Goal: Use online tool/utility

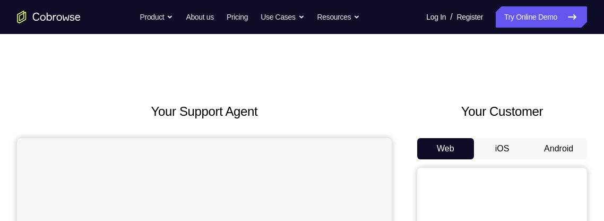
click at [557, 151] on button "Android" at bounding box center [558, 148] width 57 height 21
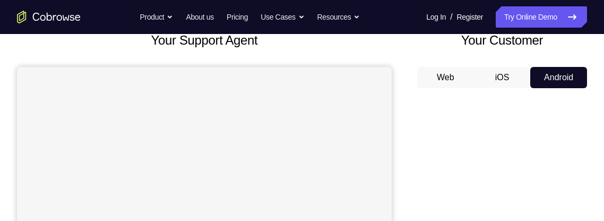
scroll to position [69, 0]
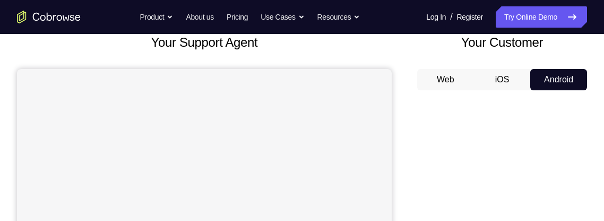
click at [573, 76] on button "Android" at bounding box center [558, 79] width 57 height 21
click at [556, 77] on button "Android" at bounding box center [558, 79] width 57 height 21
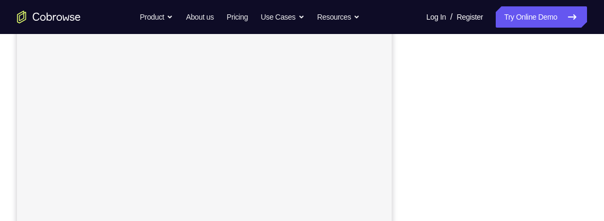
scroll to position [236, 0]
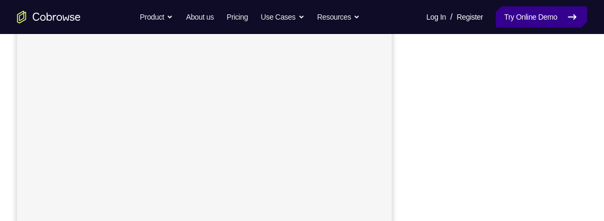
click at [528, 13] on link "Try Online Demo" at bounding box center [541, 16] width 91 height 21
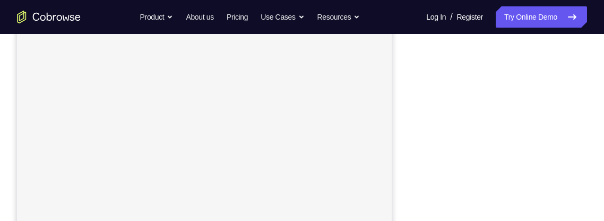
scroll to position [198, 0]
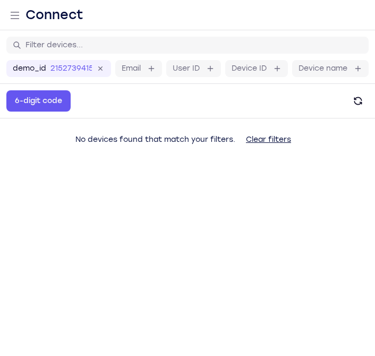
click at [357, 201] on main "demo_id 2152739415 2152739415 Email User ID Device ID Device name 6-digit code …" at bounding box center [187, 208] width 375 height 356
click at [357, 216] on main "demo_id 2152739415 2152739415 Email User ID Device ID Device name 6-digit code …" at bounding box center [187, 208] width 375 height 356
